Goal: Task Accomplishment & Management: Use online tool/utility

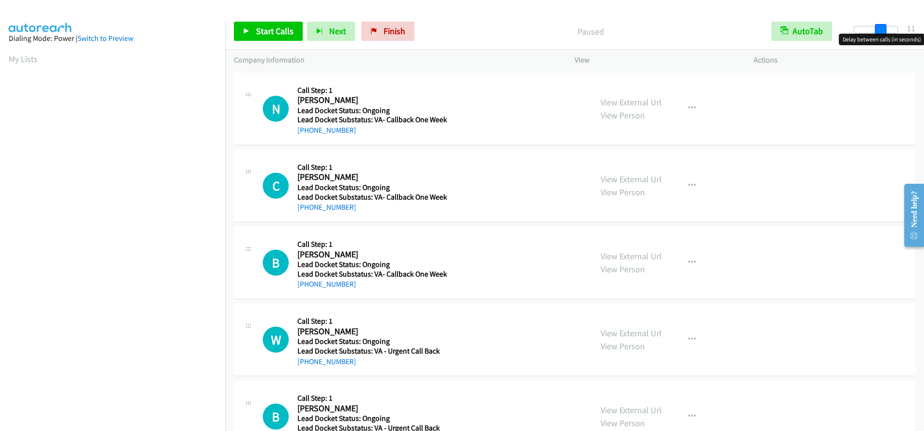
drag, startPoint x: 863, startPoint y: 28, endPoint x: 889, endPoint y: 26, distance: 25.6
click at [889, 26] on div at bounding box center [876, 30] width 44 height 8
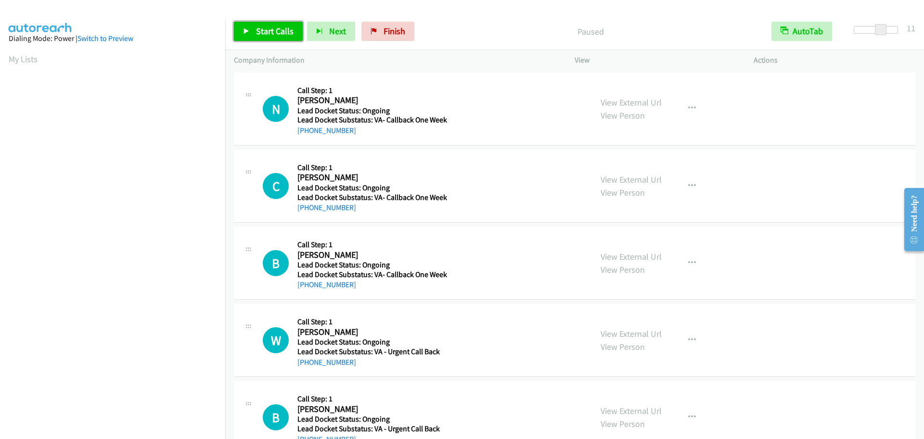
click at [287, 28] on span "Start Calls" at bounding box center [275, 31] width 38 height 11
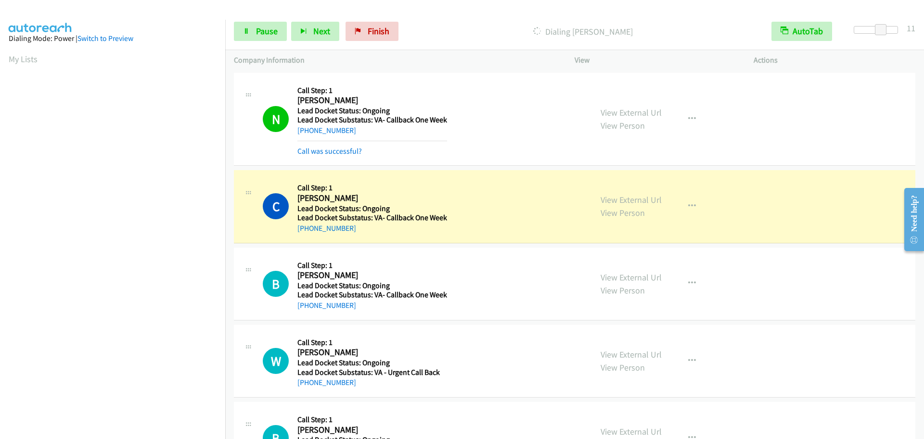
scroll to position [102, 0]
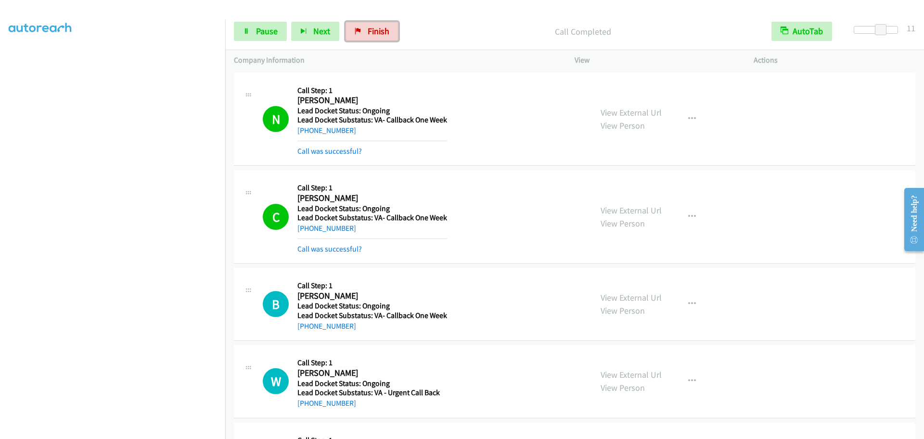
click at [368, 31] on span "Finish" at bounding box center [379, 31] width 22 height 11
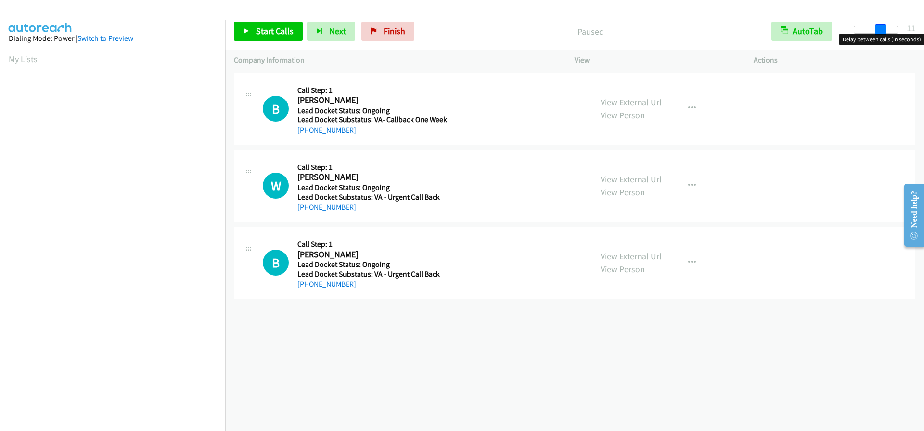
drag, startPoint x: 865, startPoint y: 28, endPoint x: 890, endPoint y: 26, distance: 25.6
click at [890, 26] on div "Start Calls Pause Next Finish Paused AutoTab AutoTab 11" at bounding box center [574, 31] width 699 height 37
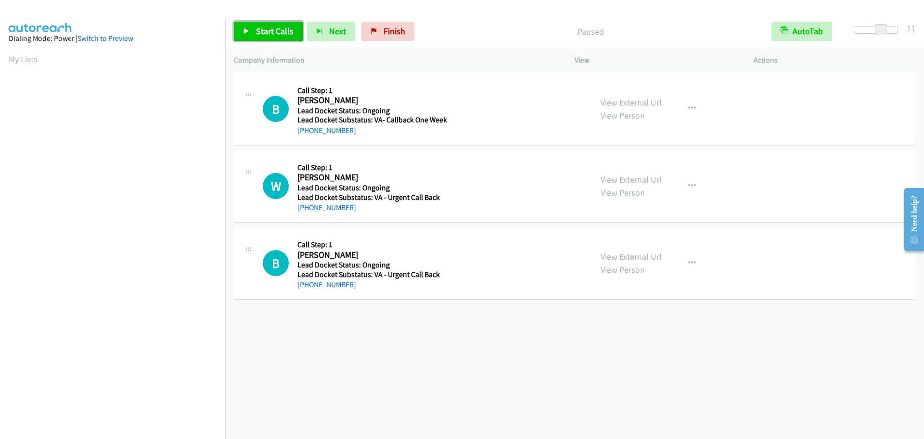
click at [276, 29] on span "Start Calls" at bounding box center [275, 31] width 38 height 11
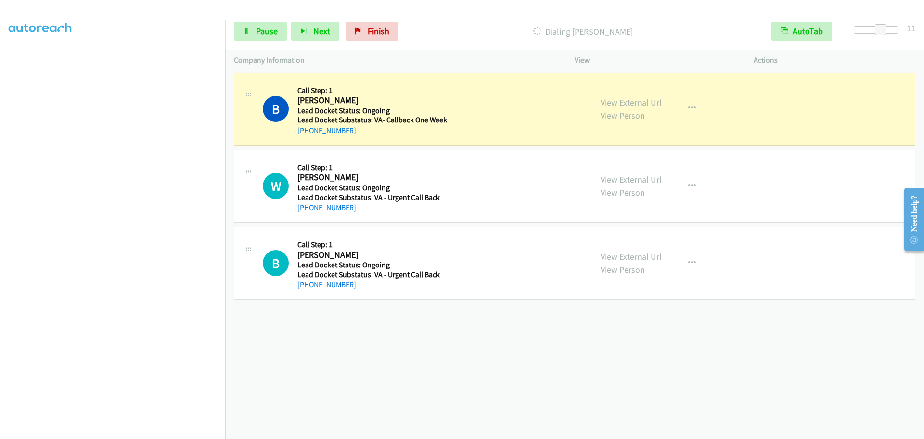
scroll to position [101, 0]
